Goal: Find specific page/section: Find specific page/section

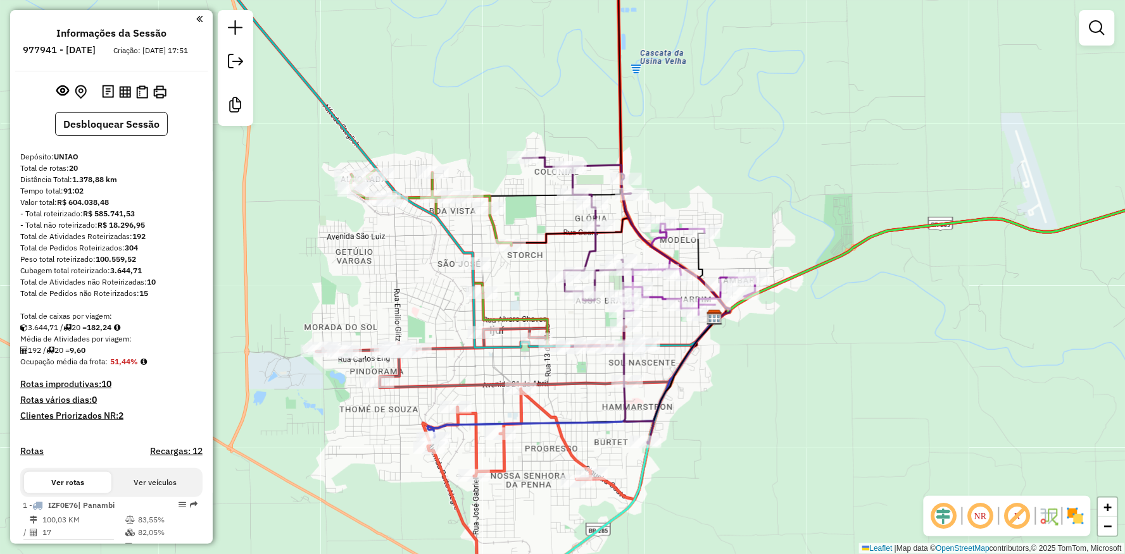
scroll to position [537, 0]
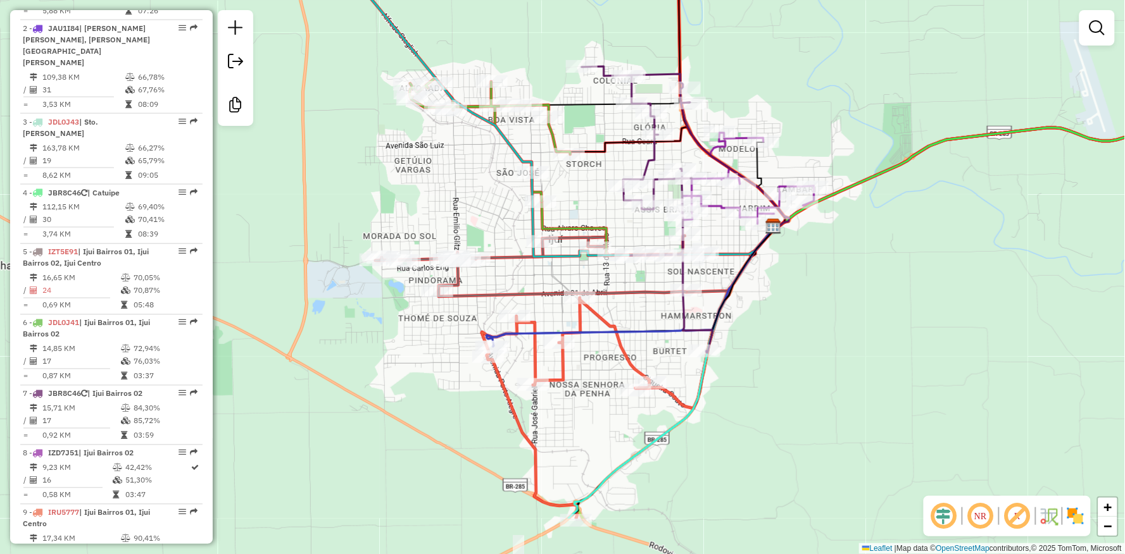
drag, startPoint x: 315, startPoint y: 99, endPoint x: 374, endPoint y: 8, distance: 108.5
click at [374, 8] on icon at bounding box center [517, 55] width 513 height 404
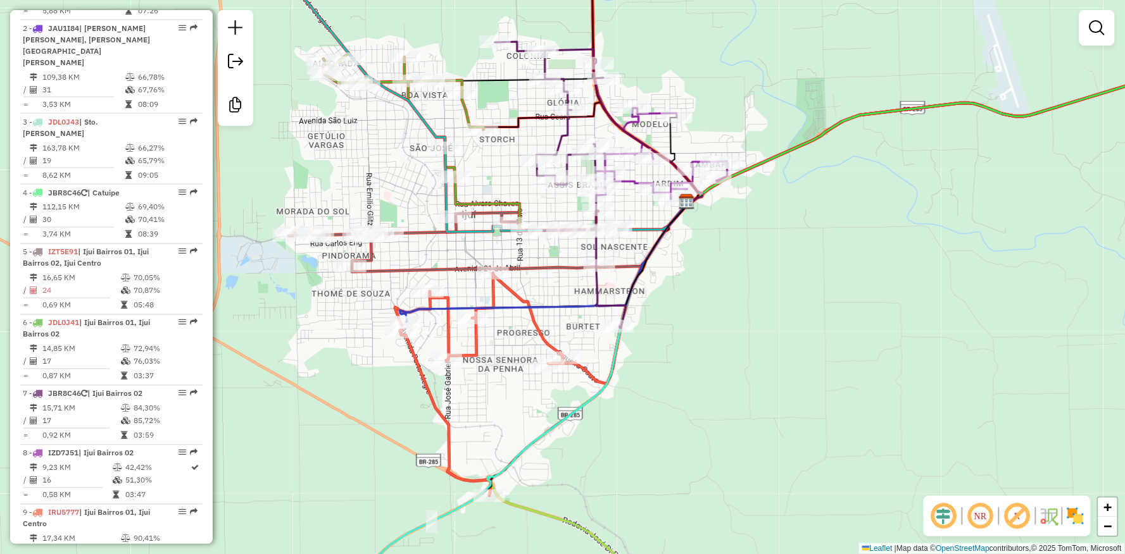
drag, startPoint x: 459, startPoint y: 201, endPoint x: 380, endPoint y: 178, distance: 82.2
click at [380, 178] on div "Janela de atendimento Grade de atendimento Capacidade Transportadoras Veículos …" at bounding box center [562, 277] width 1125 height 554
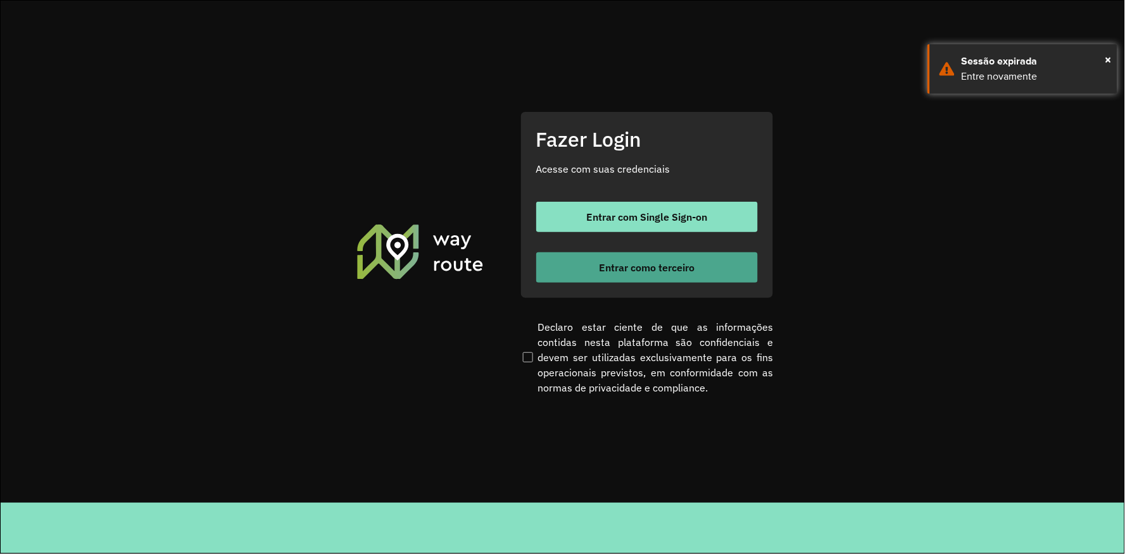
click at [591, 275] on button "Entrar como terceiro" at bounding box center [647, 268] width 222 height 30
